Goal: Find specific page/section: Find specific page/section

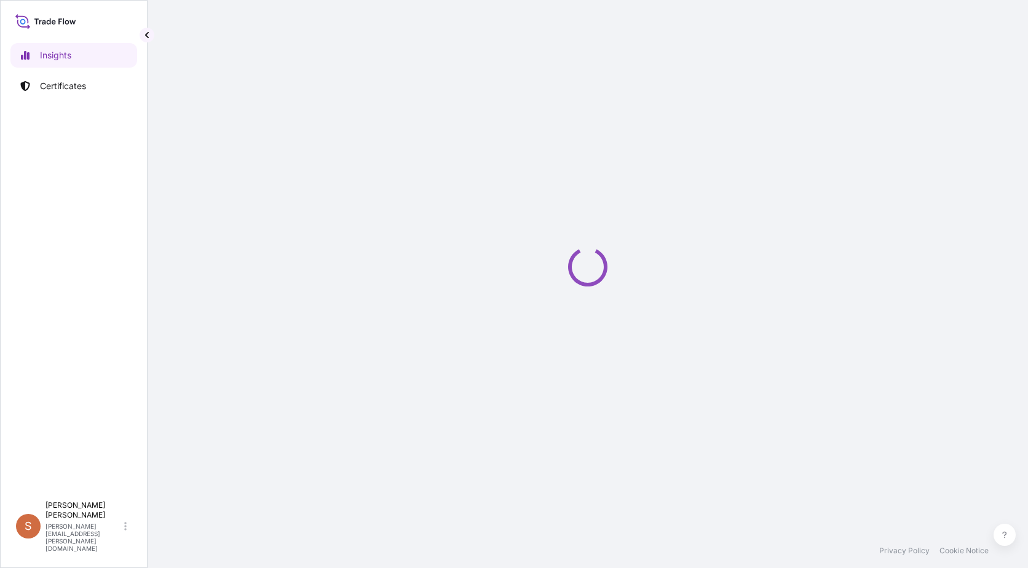
select select "2025"
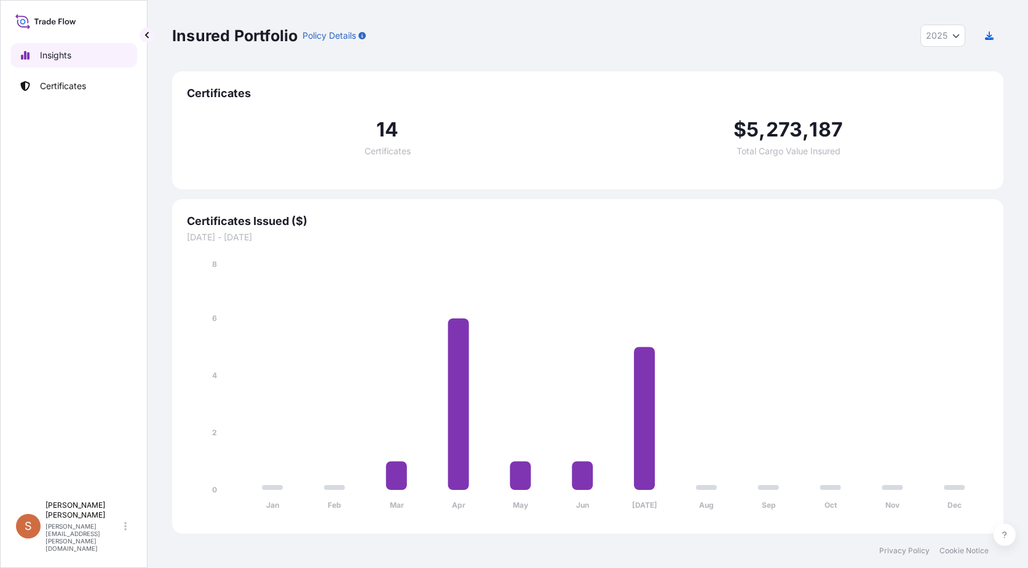
click at [58, 56] on p "Insights" at bounding box center [55, 55] width 31 height 12
click at [50, 87] on p "Certificates" at bounding box center [63, 86] width 46 height 12
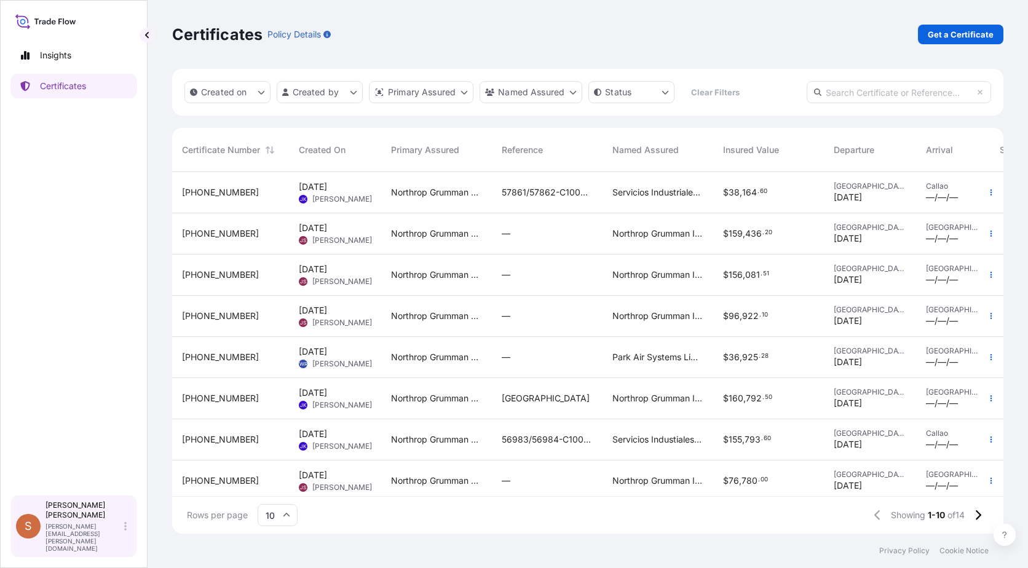
click at [127, 542] on div "[PERSON_NAME] [PERSON_NAME][EMAIL_ADDRESS][PERSON_NAME][DOMAIN_NAME]" at bounding box center [88, 526] width 86 height 52
